Goal: Obtain resource: Obtain resource

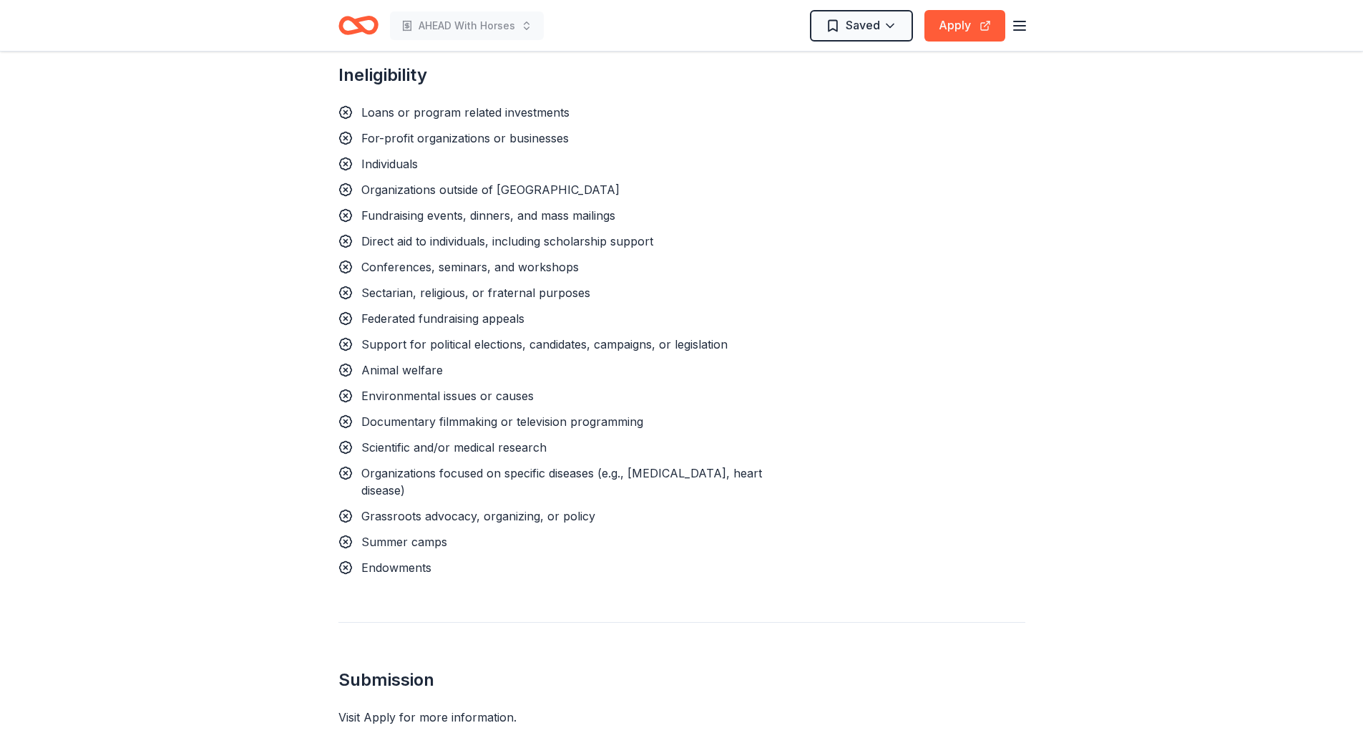
scroll to position [1360, 0]
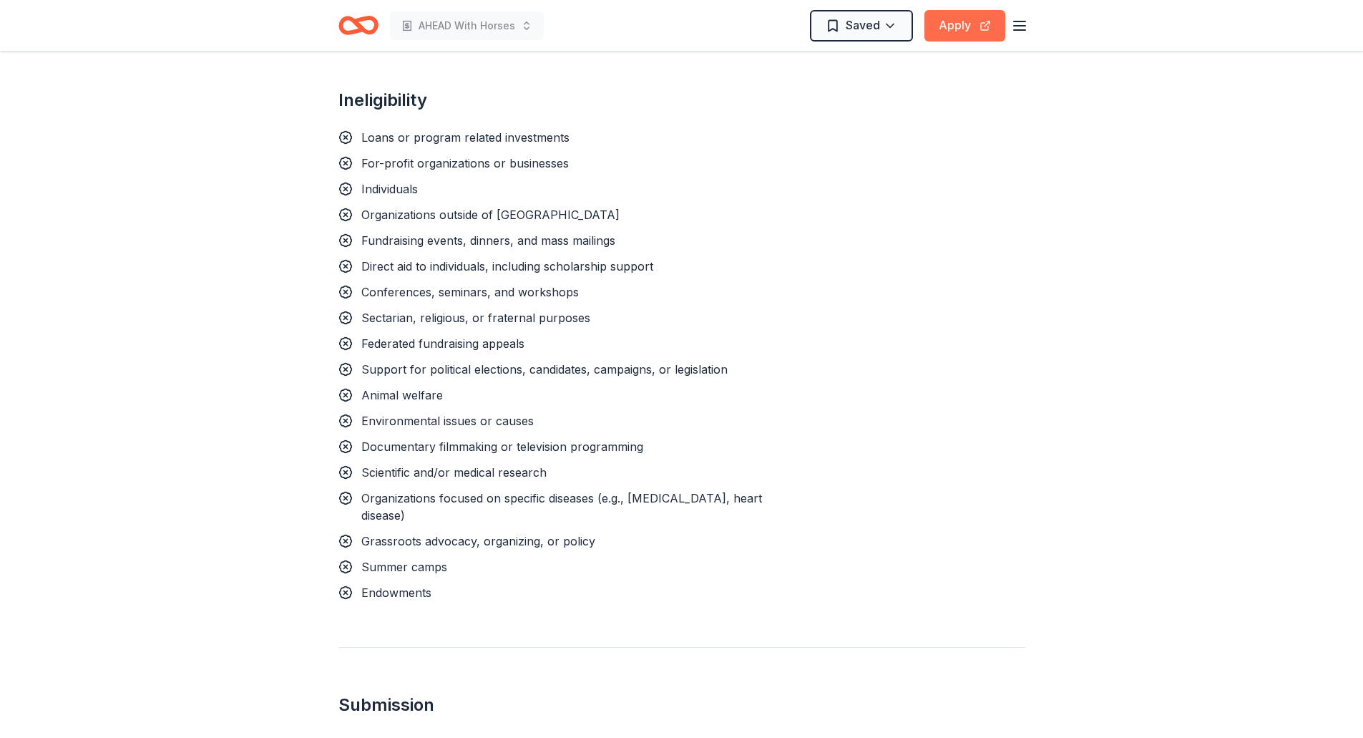
click at [971, 30] on button "Apply" at bounding box center [965, 25] width 81 height 31
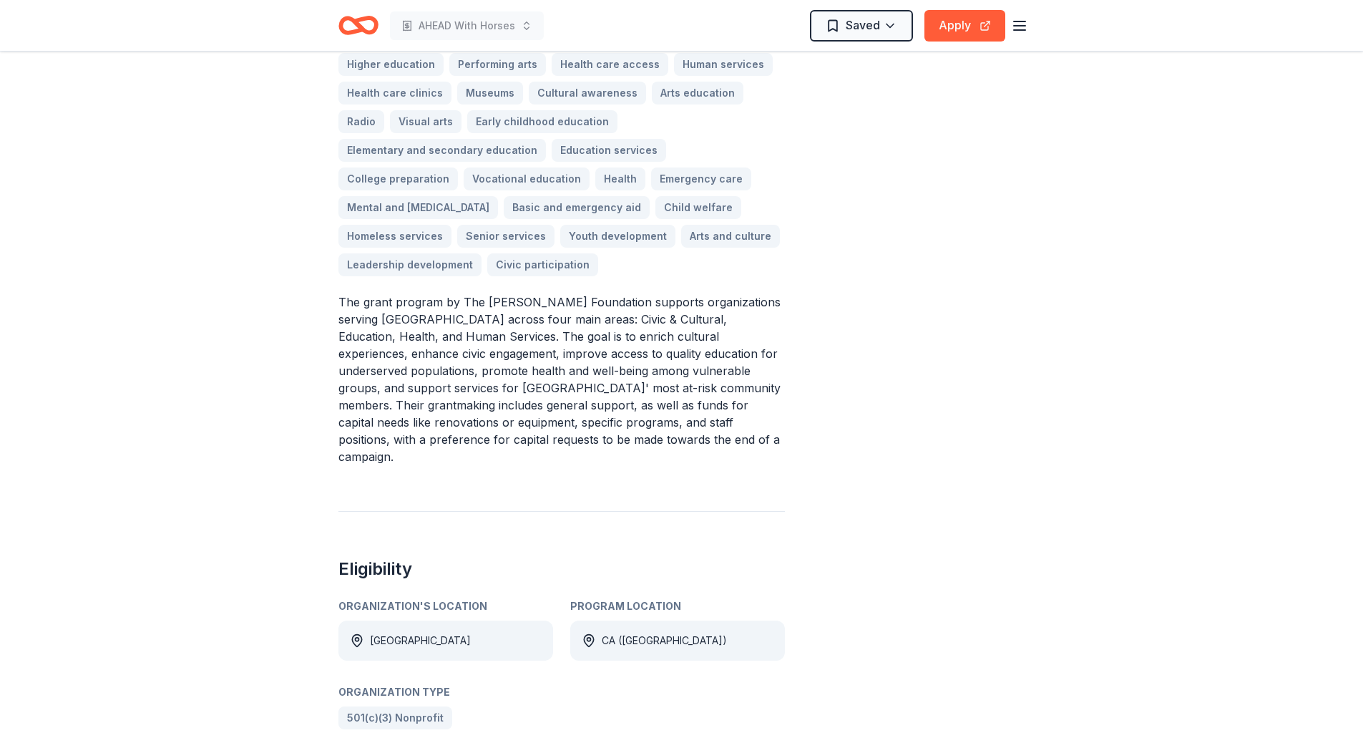
scroll to position [0, 0]
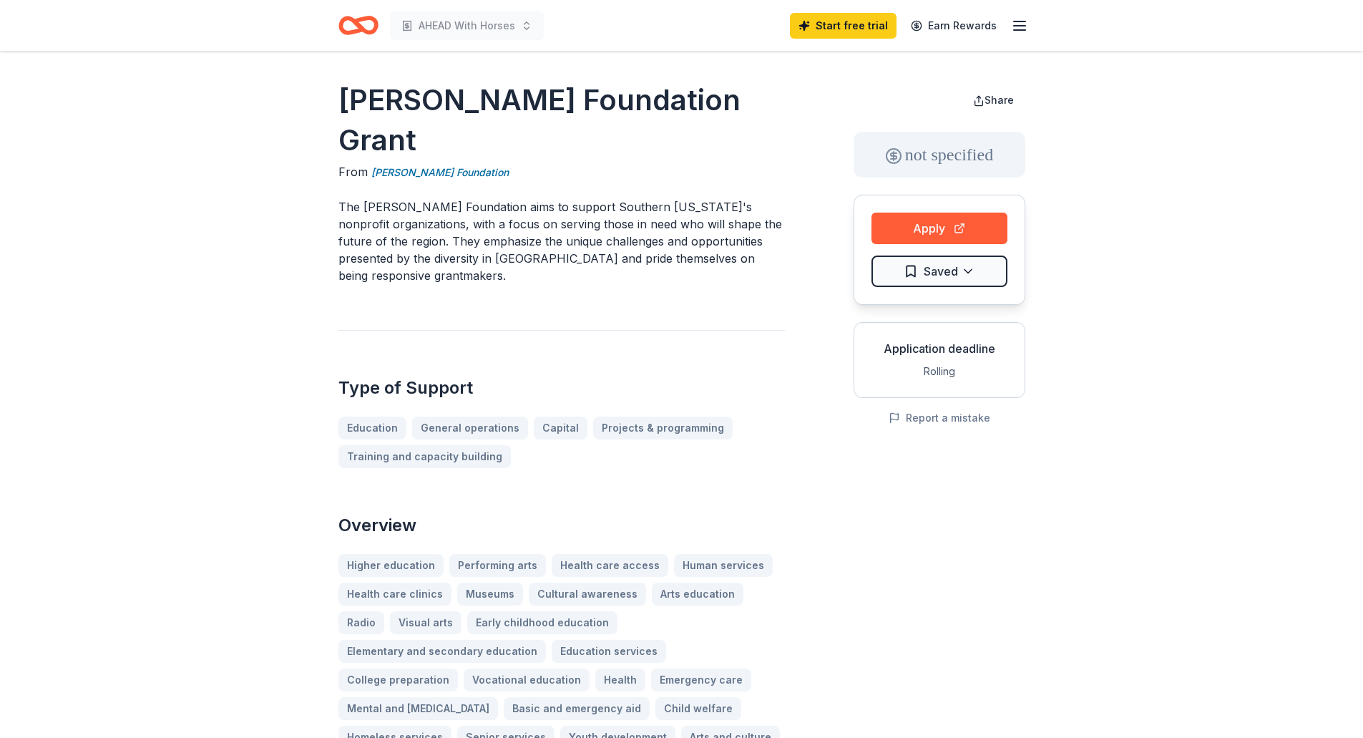
drag, startPoint x: 341, startPoint y: 92, endPoint x: 644, endPoint y: 134, distance: 306.3
click at [649, 135] on h1 "[PERSON_NAME] Foundation Grant" at bounding box center [562, 120] width 447 height 80
drag, startPoint x: 366, startPoint y: 140, endPoint x: 328, endPoint y: 104, distance: 52.1
click at [340, 94] on h1 "[PERSON_NAME] Foundation Grant" at bounding box center [562, 120] width 447 height 80
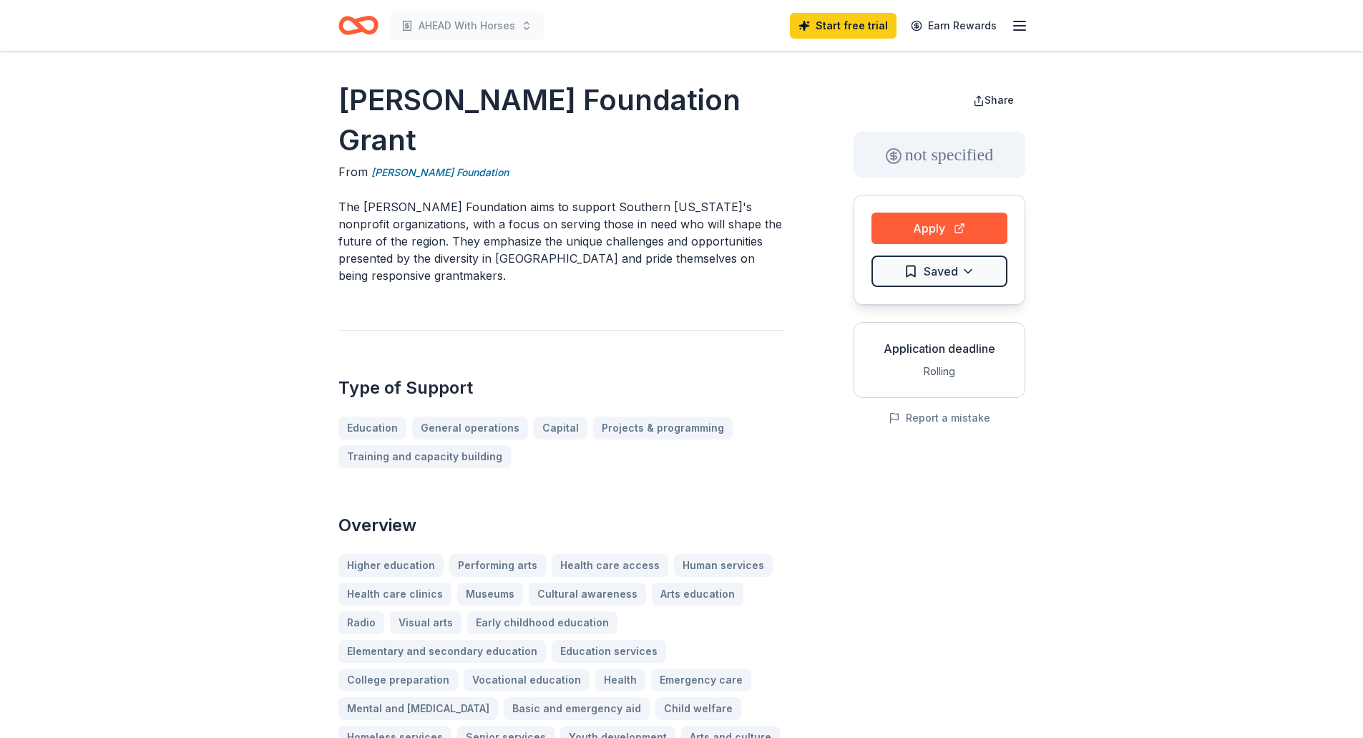
drag, startPoint x: 336, startPoint y: 96, endPoint x: 476, endPoint y: 104, distance: 139.8
drag, startPoint x: 476, startPoint y: 104, endPoint x: 364, endPoint y: 99, distance: 111.7
click at [364, 99] on h1 "[PERSON_NAME] Foundation Grant" at bounding box center [562, 120] width 447 height 80
drag, startPoint x: 419, startPoint y: 139, endPoint x: 426, endPoint y: 160, distance: 22.4
click at [349, 134] on h1 "[PERSON_NAME] Foundation Grant" at bounding box center [562, 120] width 447 height 80
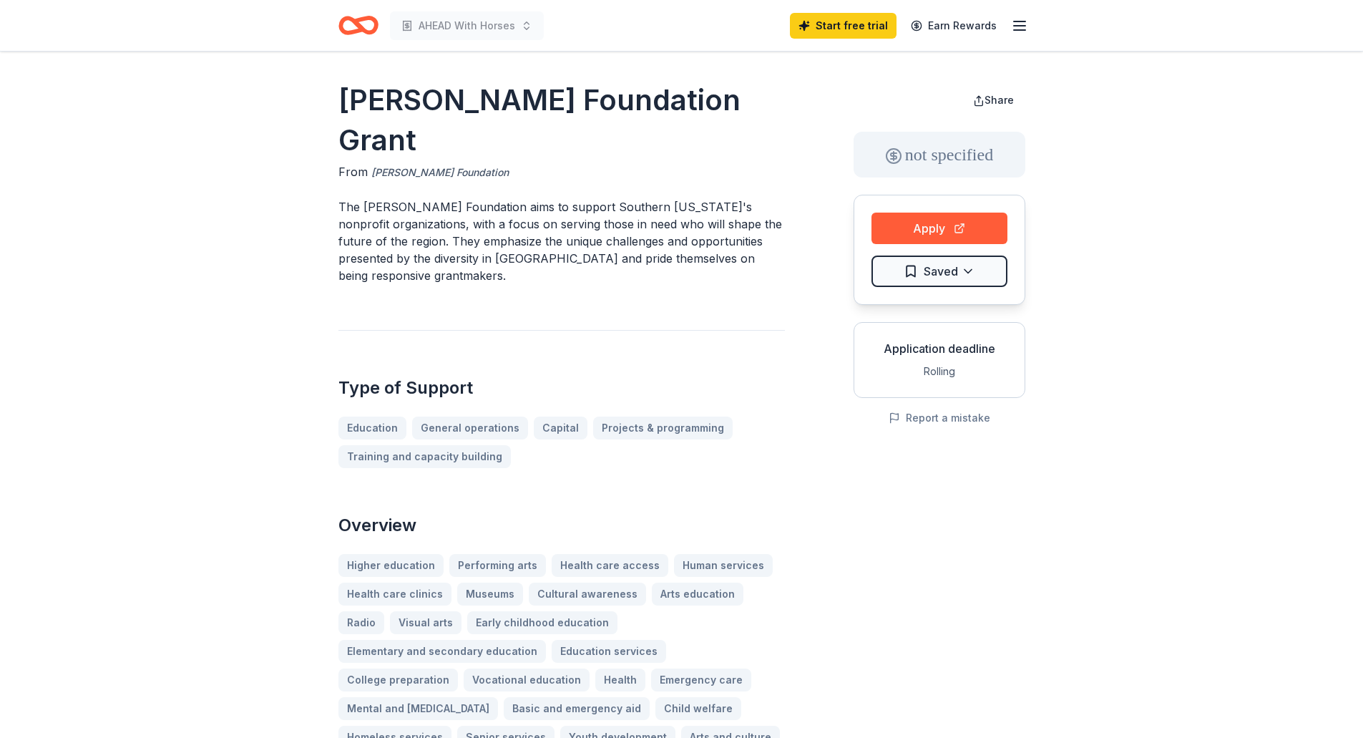
drag, startPoint x: 504, startPoint y: 172, endPoint x: 431, endPoint y: 171, distance: 73.0
click at [431, 171] on div "From Ralph M. Parsons Foundation" at bounding box center [562, 172] width 447 height 18
click at [372, 172] on link "[PERSON_NAME] Foundation" at bounding box center [439, 172] width 137 height 17
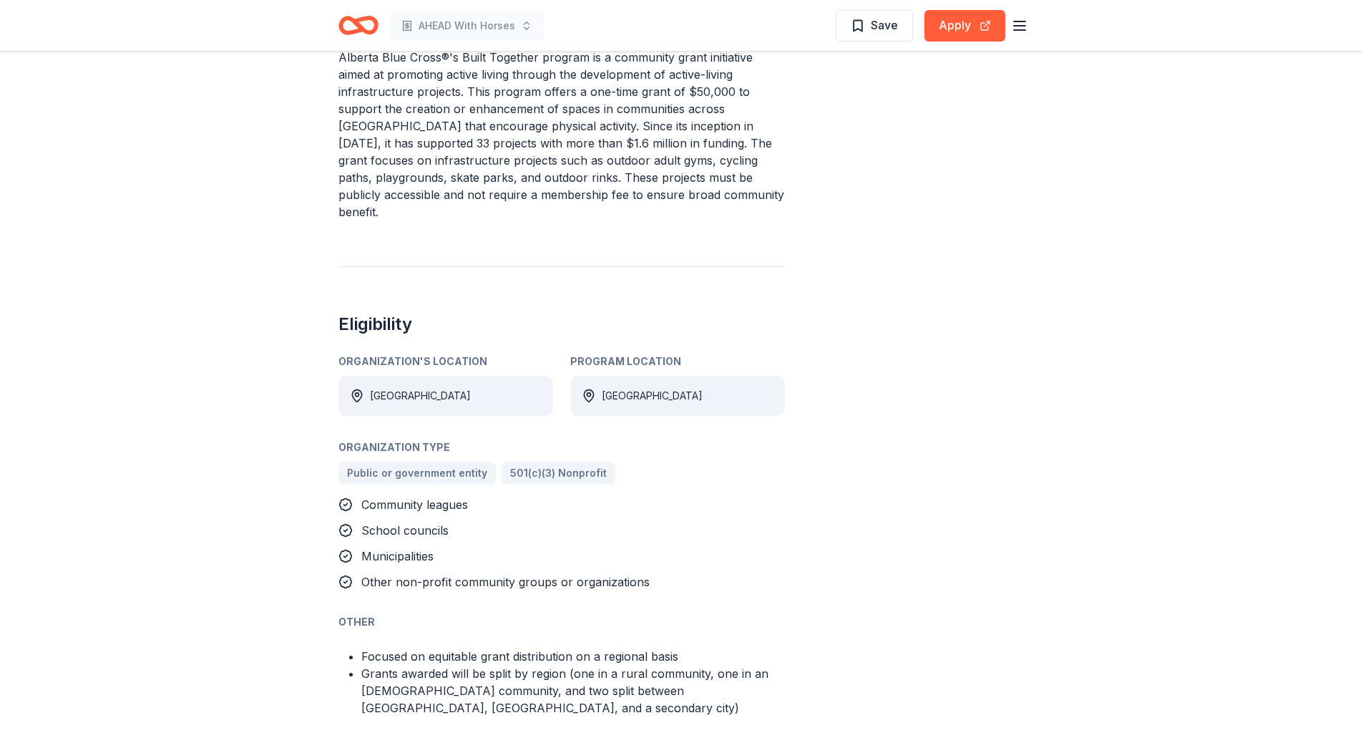
scroll to position [501, 0]
